Goal: Transaction & Acquisition: Book appointment/travel/reservation

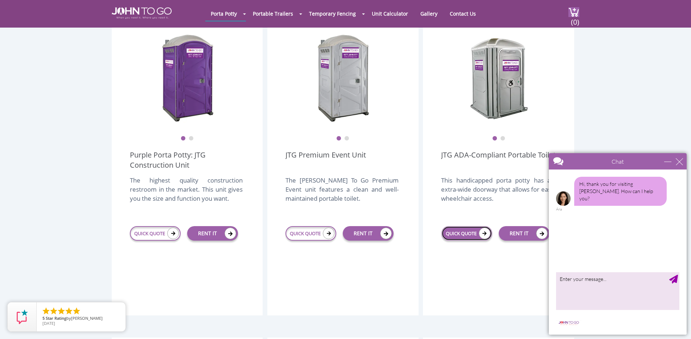
click at [476, 226] on link "QUICK QUOTE" at bounding box center [467, 233] width 51 height 15
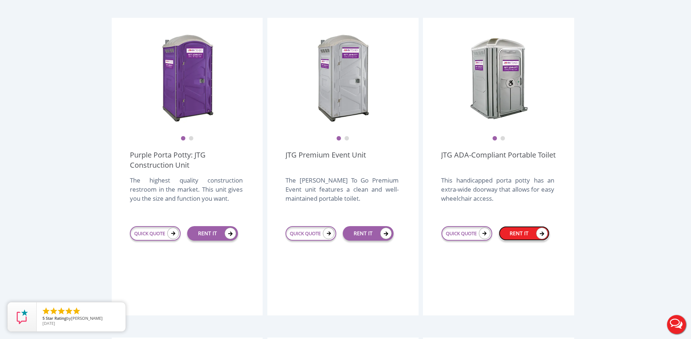
click at [517, 226] on link "RENT IT" at bounding box center [524, 233] width 51 height 15
click at [226, 227] on icon at bounding box center [231, 233] width 12 height 12
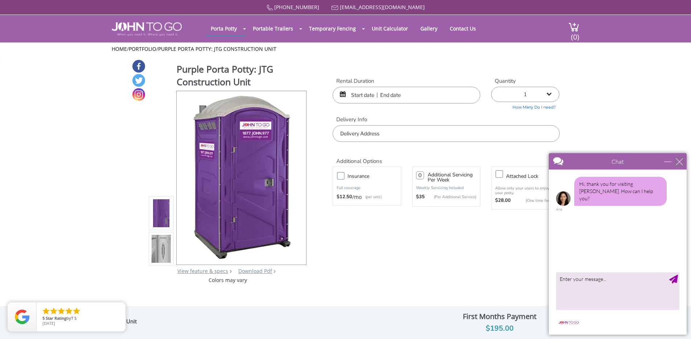
click at [677, 161] on div "close" at bounding box center [679, 161] width 7 height 7
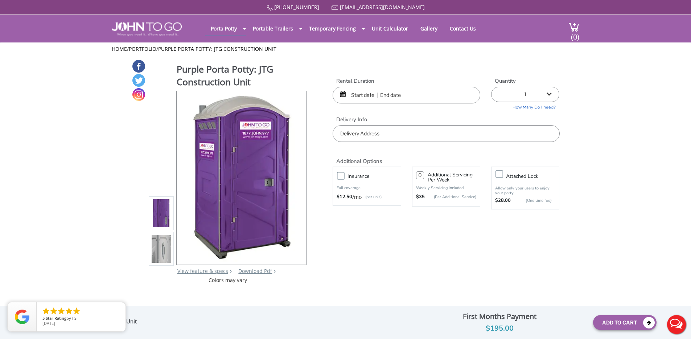
click at [386, 95] on input "text" at bounding box center [407, 95] width 148 height 17
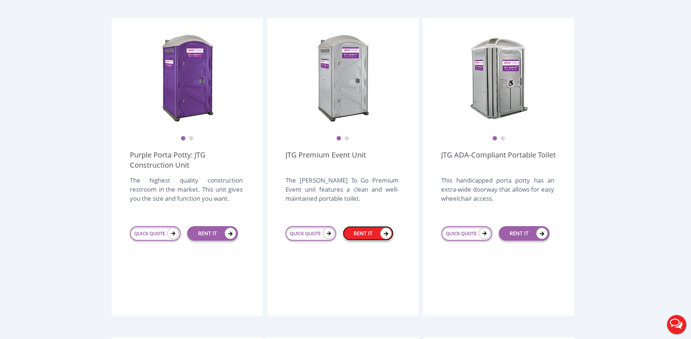
click at [370, 226] on link "RENT IT" at bounding box center [368, 233] width 51 height 15
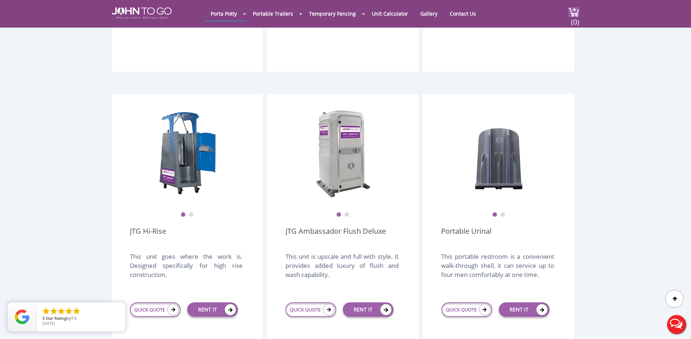
scroll to position [500, 0]
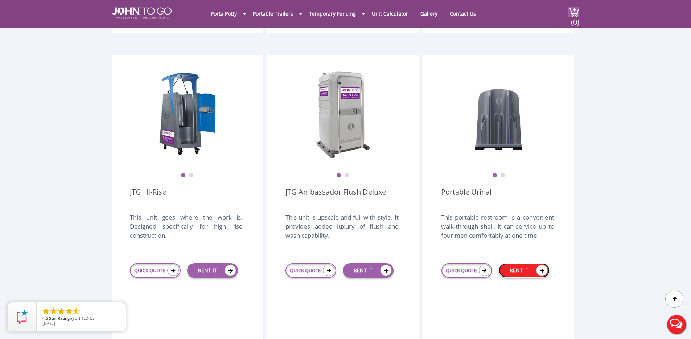
click at [516, 263] on link "RENT IT" at bounding box center [524, 270] width 51 height 15
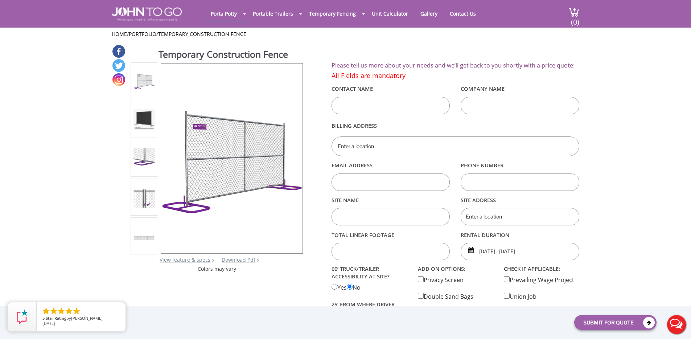
scroll to position [123, 0]
